Goal: Transaction & Acquisition: Purchase product/service

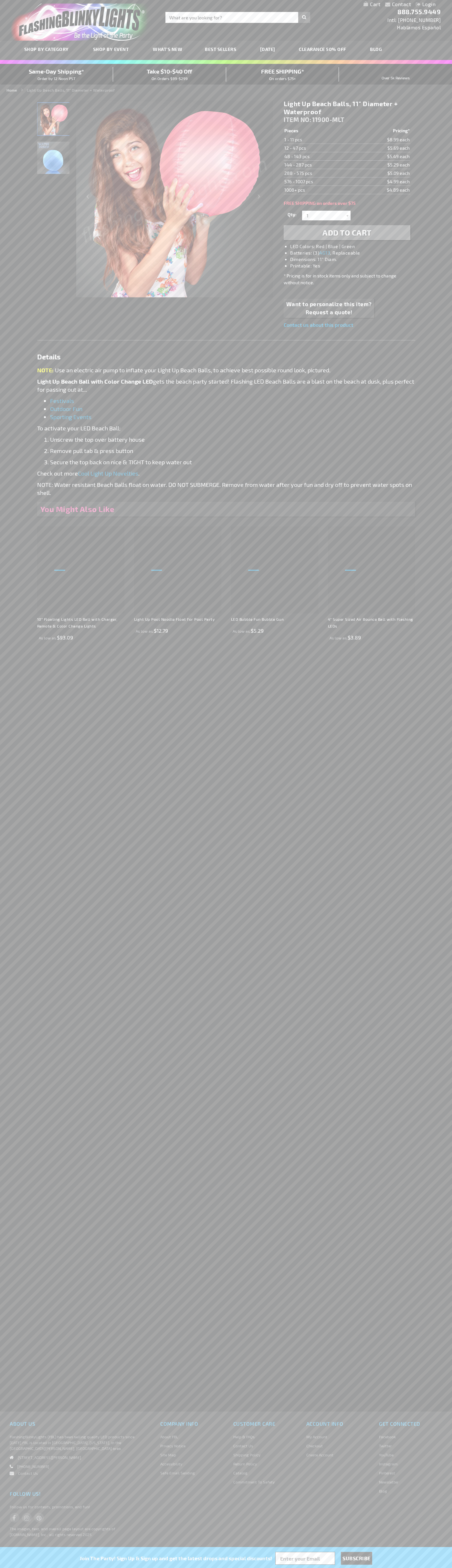
click at [353, 247] on li "LED Colors: Red | Blue | Green" at bounding box center [353, 247] width 126 height 7
click at [347, 233] on span "Add to Cart" at bounding box center [347, 232] width 49 height 9
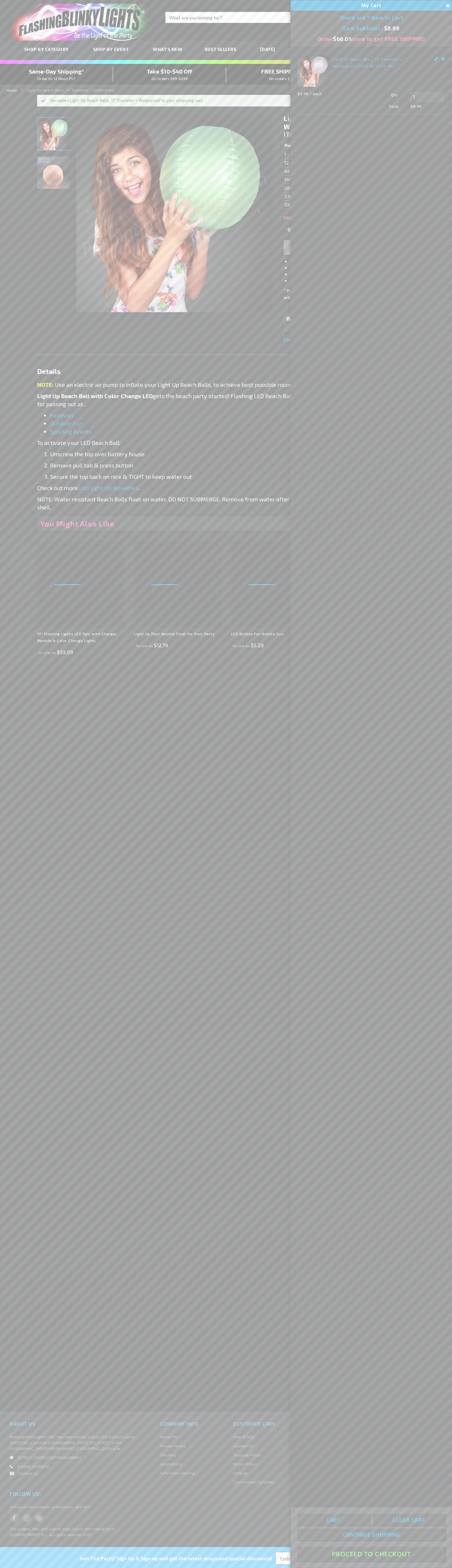
click at [371, 1554] on button "Proceed To Checkout" at bounding box center [371, 1554] width 148 height 15
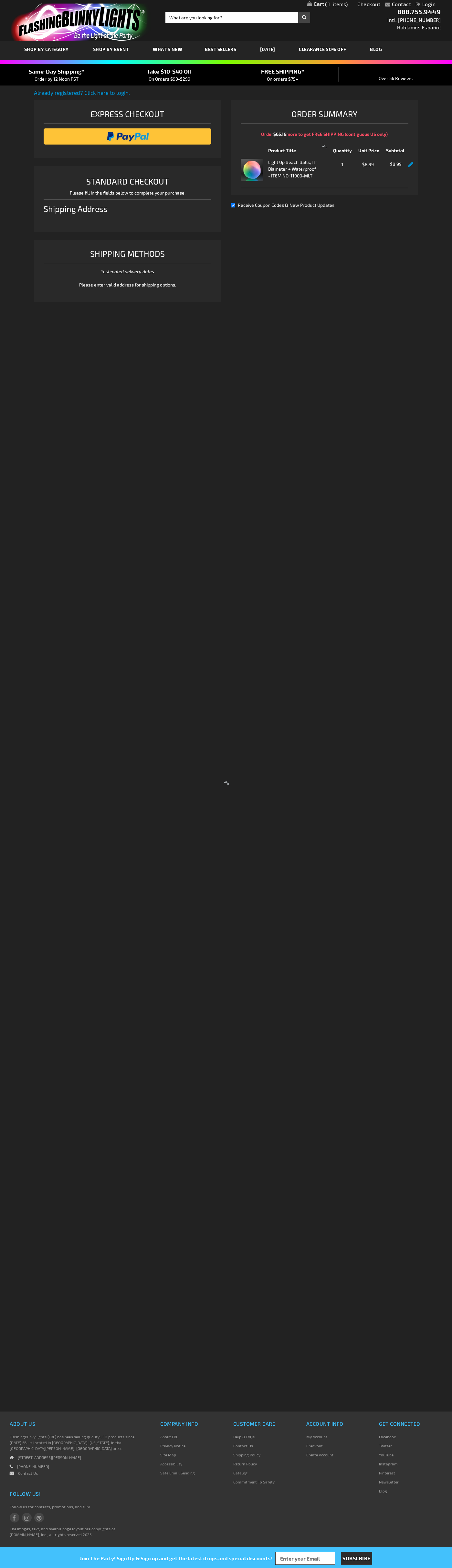
select select "US"
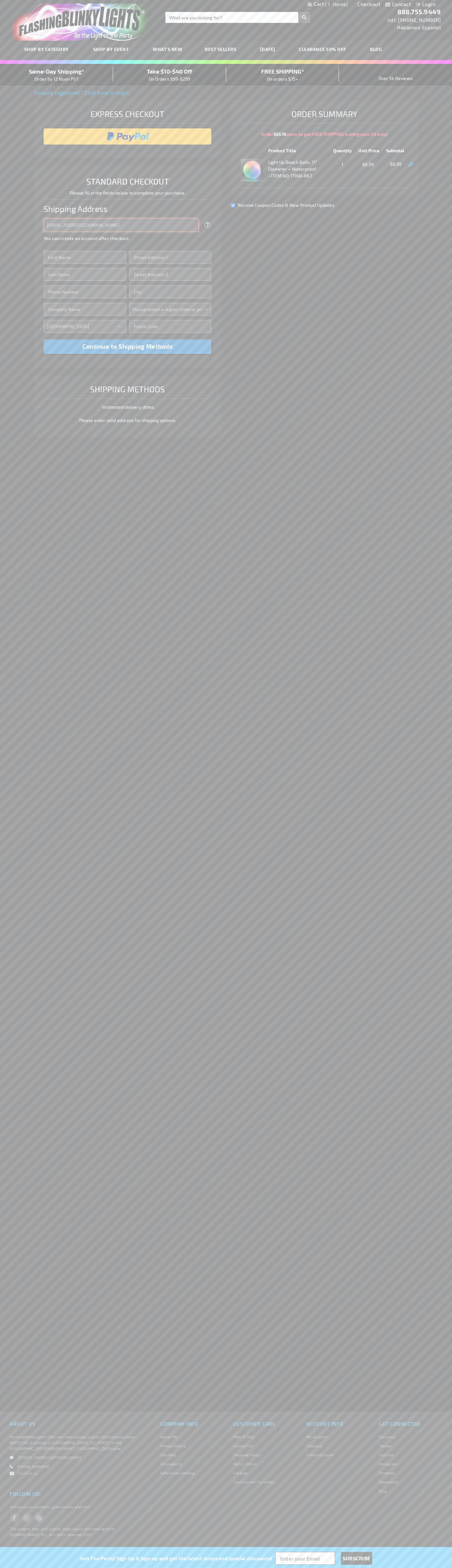
type input "johnsmith005@storebotmail.joonix.net"
type input "John"
type input "76 Ninth Avenue"
type input "First floor"
type input "new york"
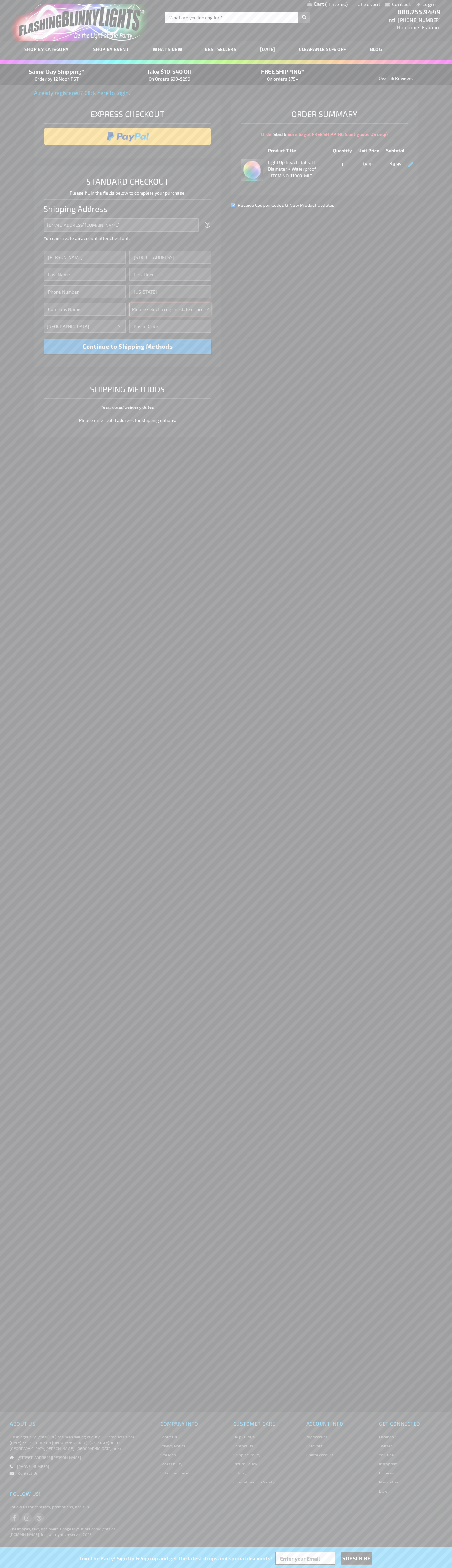
select select "43"
type input "10011"
type input "Smith"
type input "6502530000"
type input "John Smith"
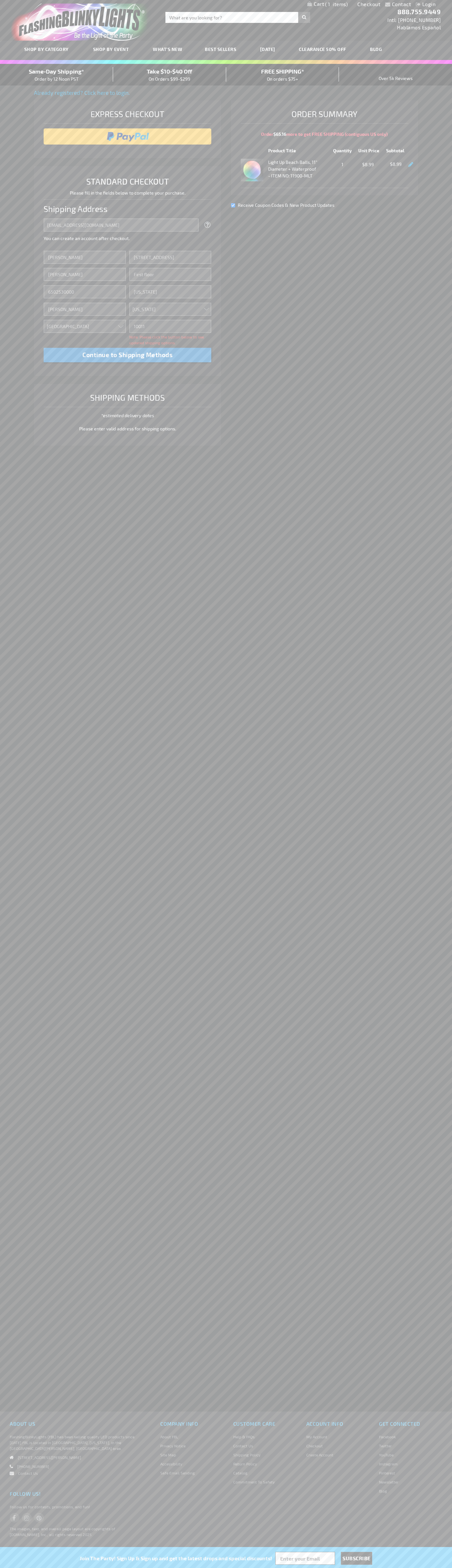
click at [57, 75] on div "Same-Day Shipping* Order by 12 Noon PST" at bounding box center [57, 74] width 113 height 15
click at [127, 136] on input "image" at bounding box center [127, 136] width 161 height 13
